Goal: Transaction & Acquisition: Purchase product/service

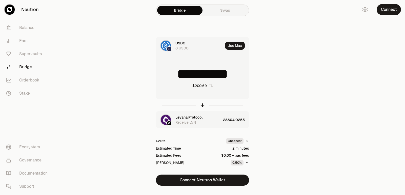
type input "*********"
click at [179, 43] on div "USDC" at bounding box center [180, 43] width 10 height 5
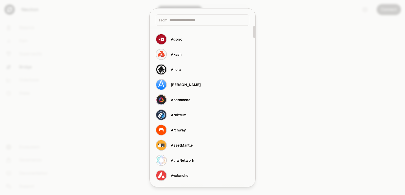
click at [184, 23] on div "From" at bounding box center [202, 19] width 94 height 11
click at [184, 20] on input at bounding box center [207, 19] width 77 height 5
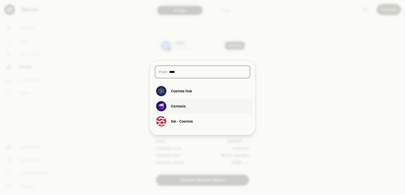
type input "****"
click at [171, 114] on button "Osmosis" at bounding box center [202, 106] width 100 height 15
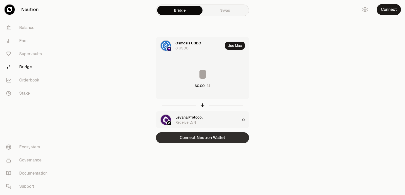
click at [194, 142] on button "Connect Neutron Wallet" at bounding box center [202, 137] width 93 height 11
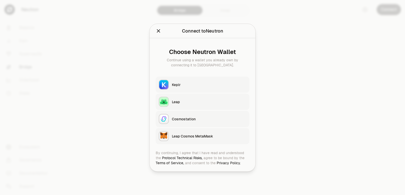
click at [189, 81] on button "Keplr" at bounding box center [202, 85] width 94 height 16
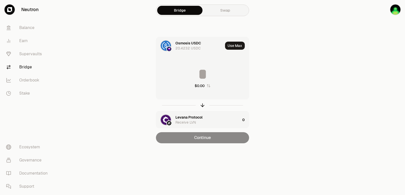
click at [193, 71] on input at bounding box center [202, 74] width 93 height 15
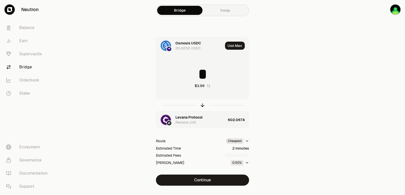
click at [199, 106] on div at bounding box center [202, 106] width 93 height 12
click at [203, 106] on icon "button" at bounding box center [202, 106] width 6 height 6
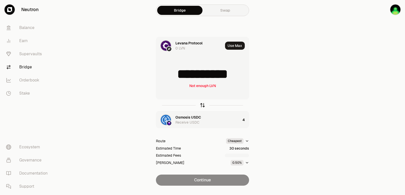
click at [203, 106] on icon "button" at bounding box center [202, 106] width 6 height 6
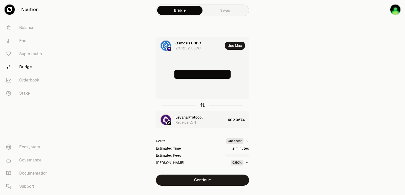
type input "*"
click at [192, 121] on div "Receive LVN" at bounding box center [185, 122] width 20 height 5
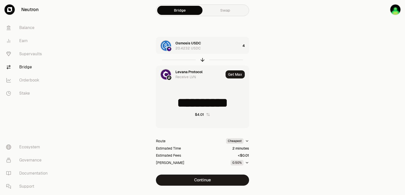
click at [188, 71] on div "Levana Protocol" at bounding box center [188, 72] width 27 height 5
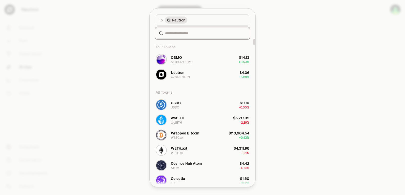
click at [183, 32] on input at bounding box center [205, 33] width 81 height 5
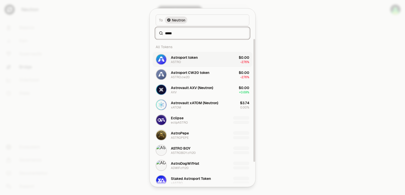
type input "*****"
click at [180, 60] on div "ASTRO" at bounding box center [176, 62] width 10 height 4
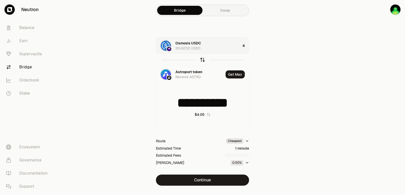
click at [201, 59] on icon "button" at bounding box center [202, 60] width 6 height 6
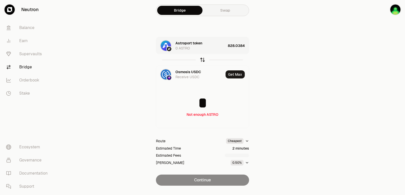
click at [201, 59] on icon "button" at bounding box center [202, 60] width 6 height 6
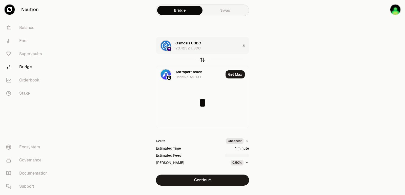
type input "**********"
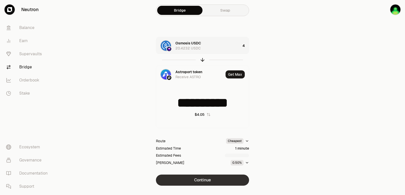
click at [198, 180] on button "Continue" at bounding box center [202, 180] width 93 height 11
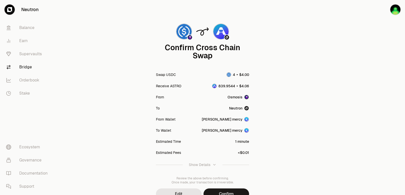
scroll to position [42, 0]
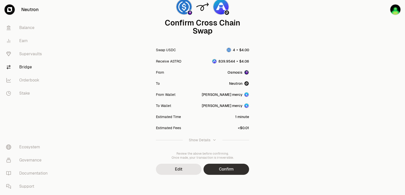
click at [230, 169] on button "Confirm" at bounding box center [226, 169] width 46 height 11
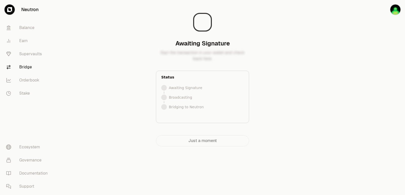
scroll to position [0, 0]
click at [103, 38] on main "Awaiting Signature Sign the transaction in your wallet and check back here. Sta…" at bounding box center [231, 83] width 348 height 167
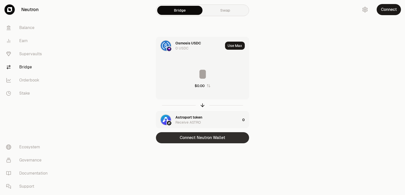
click at [199, 135] on button "Connect Neutron Wallet" at bounding box center [202, 137] width 93 height 11
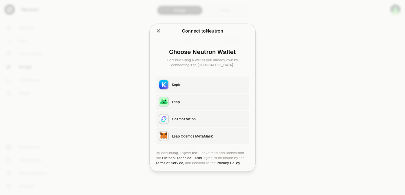
click at [179, 82] on button "Keplr" at bounding box center [202, 85] width 94 height 16
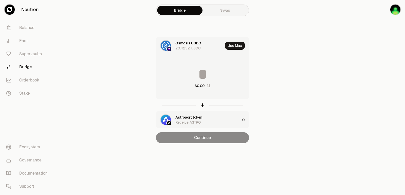
click at [192, 73] on input at bounding box center [202, 74] width 93 height 15
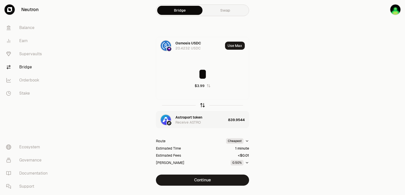
type input "*"
click at [204, 105] on icon "button" at bounding box center [202, 106] width 6 height 6
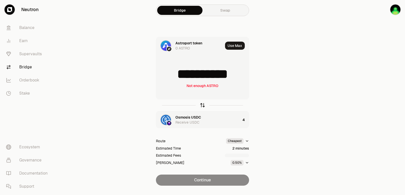
click at [203, 106] on icon "button" at bounding box center [202, 106] width 6 height 6
type input "*"
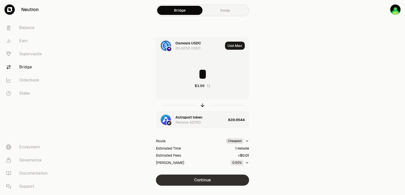
click at [192, 185] on button "Continue" at bounding box center [202, 180] width 93 height 11
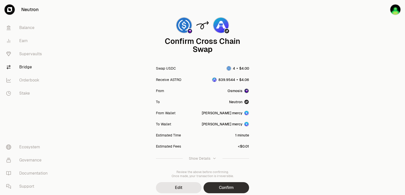
scroll to position [42, 0]
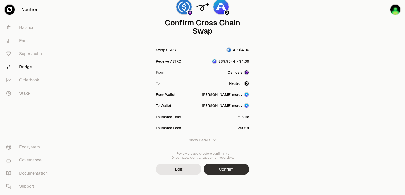
click at [219, 167] on button "Confirm" at bounding box center [226, 169] width 46 height 11
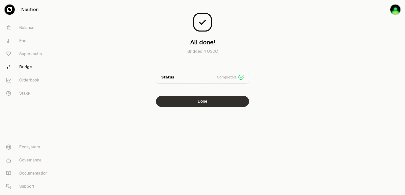
click at [202, 106] on button "Done" at bounding box center [202, 101] width 93 height 11
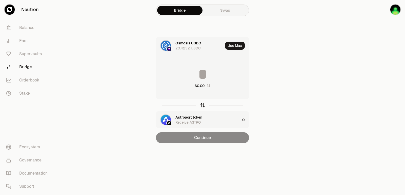
click at [203, 105] on icon "button" at bounding box center [202, 106] width 6 height 6
click at [237, 46] on button "Use Max" at bounding box center [235, 46] width 20 height 8
type input "**********"
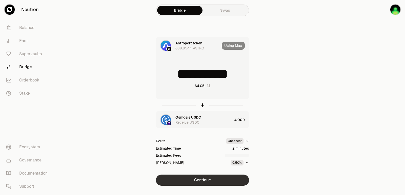
click at [200, 178] on button "Continue" at bounding box center [202, 180] width 93 height 11
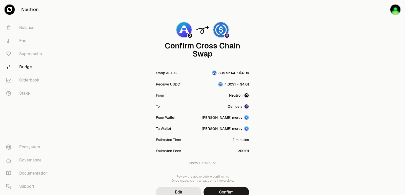
scroll to position [42, 0]
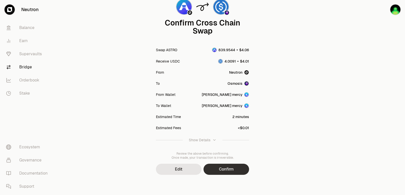
click at [224, 168] on button "Confirm" at bounding box center [226, 169] width 46 height 11
